Goal: Task Accomplishment & Management: Manage account settings

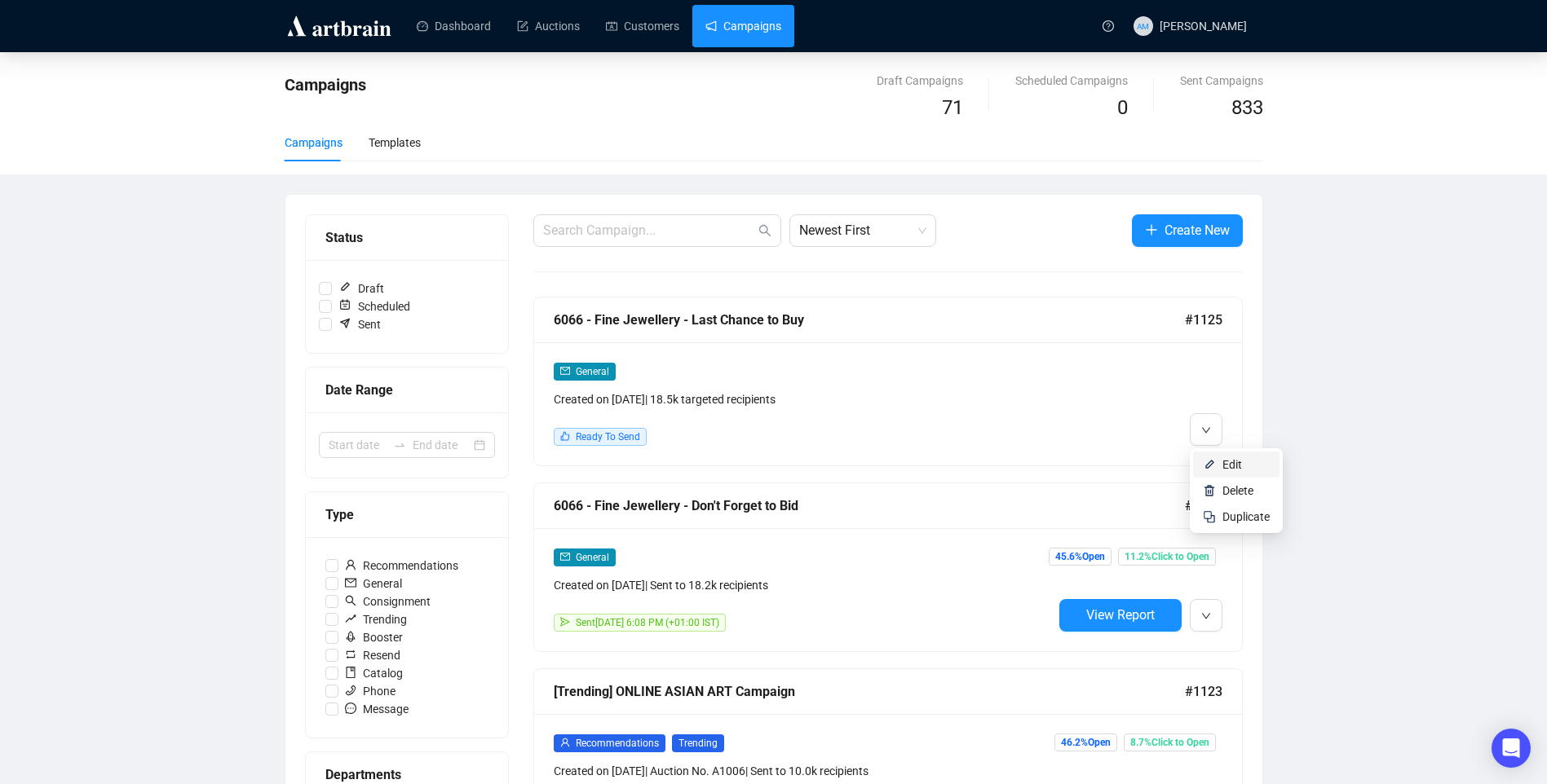
click at [1225, 461] on span "Edit" at bounding box center [1232, 465] width 20 height 13
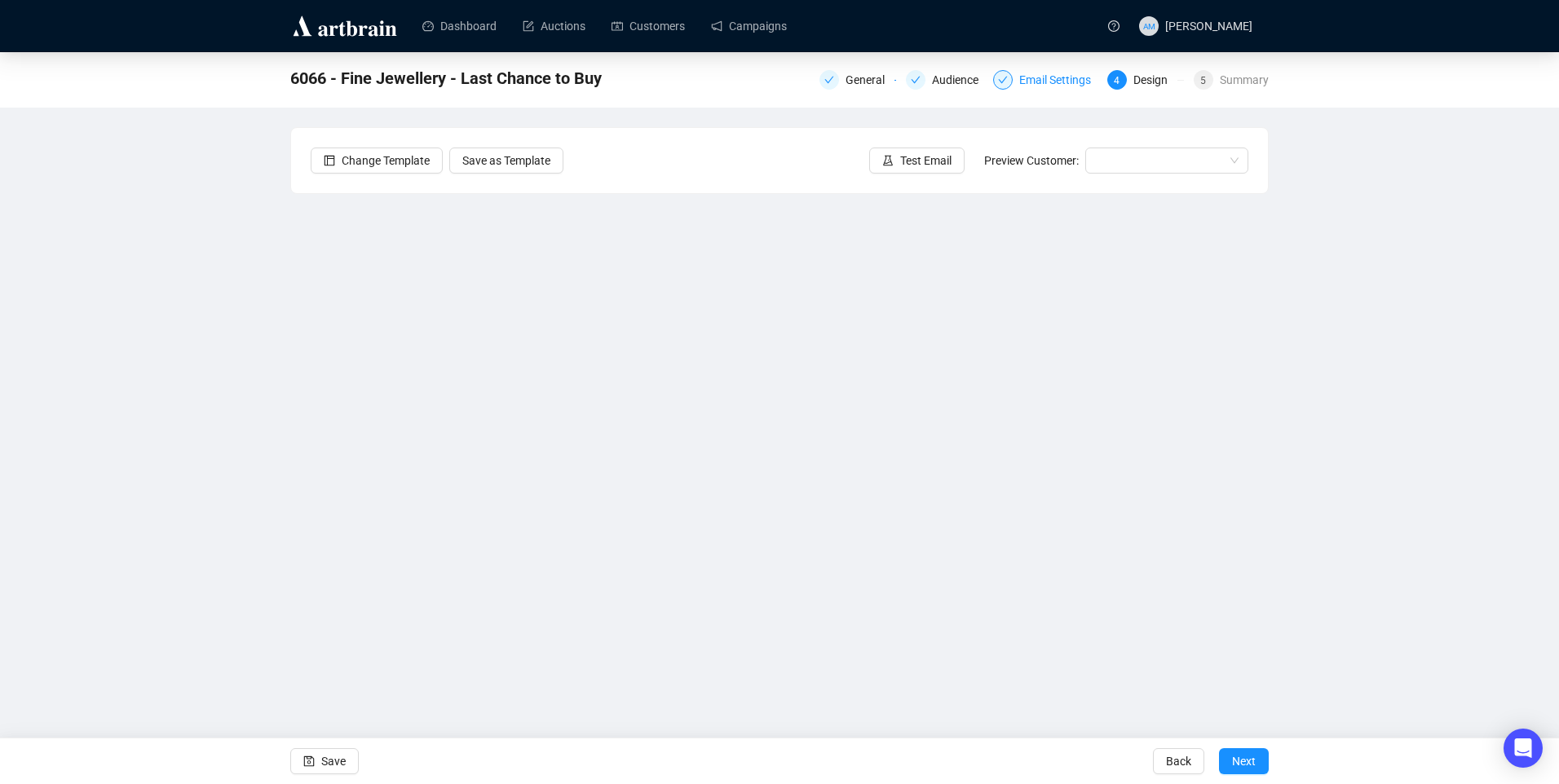
click at [1065, 85] on div "Email Settings" at bounding box center [1060, 80] width 82 height 20
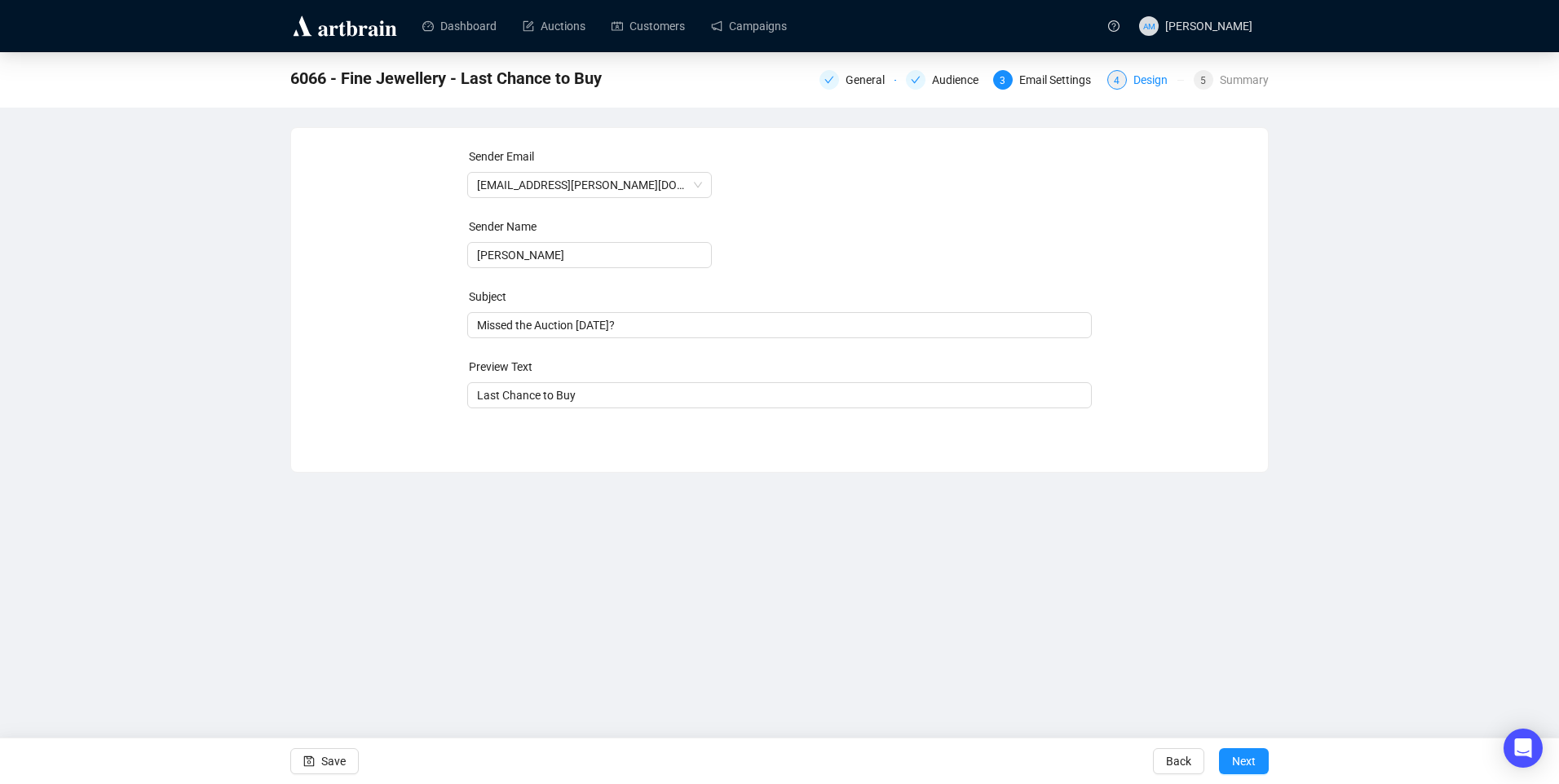
drag, startPoint x: 466, startPoint y: 262, endPoint x: 1159, endPoint y: 80, distance: 716.5
click at [1159, 80] on div "Design" at bounding box center [1156, 80] width 44 height 20
